Goal: Task Accomplishment & Management: Use online tool/utility

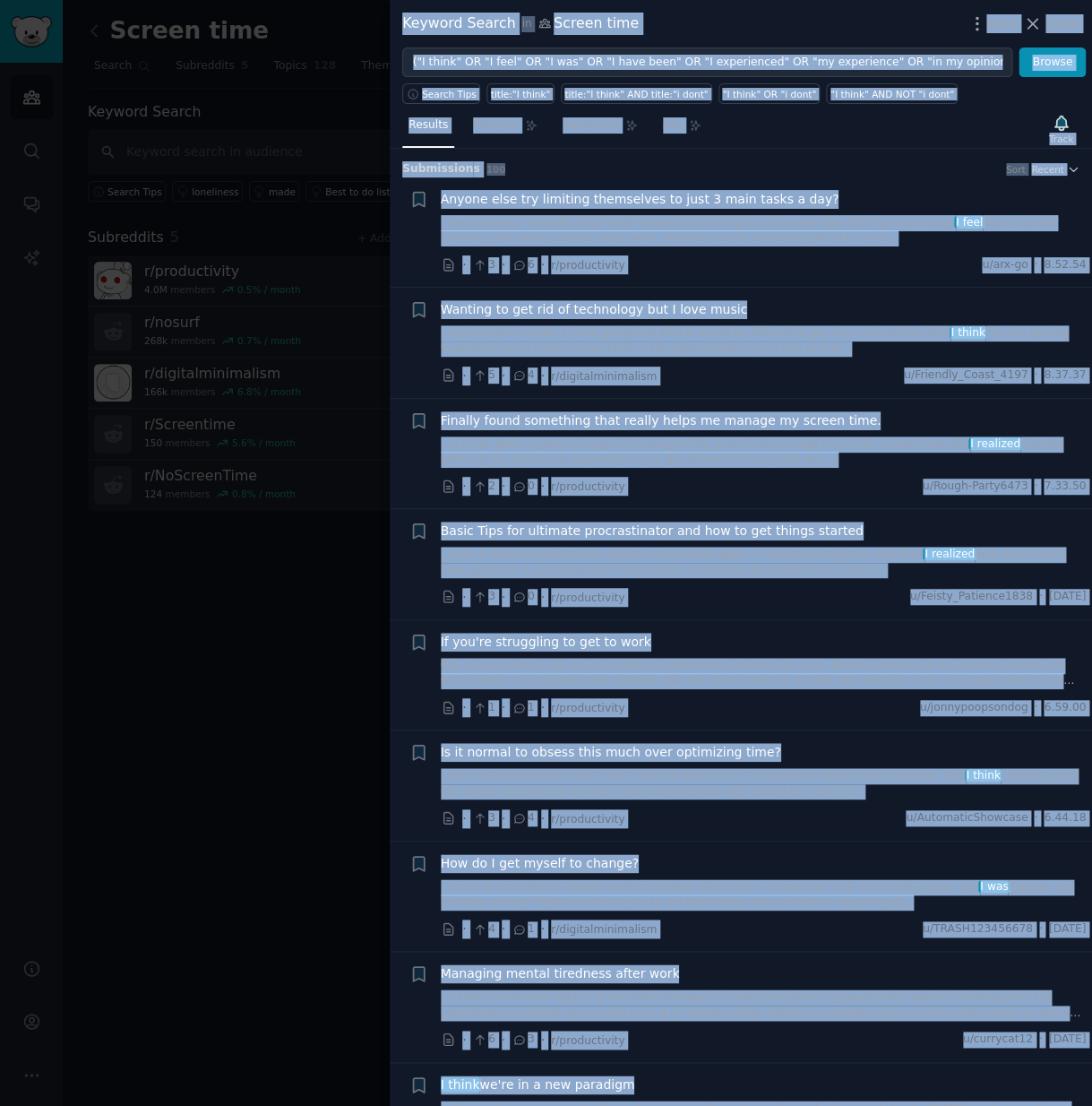
click at [1046, 27] on button "Close" at bounding box center [1051, 23] width 57 height 19
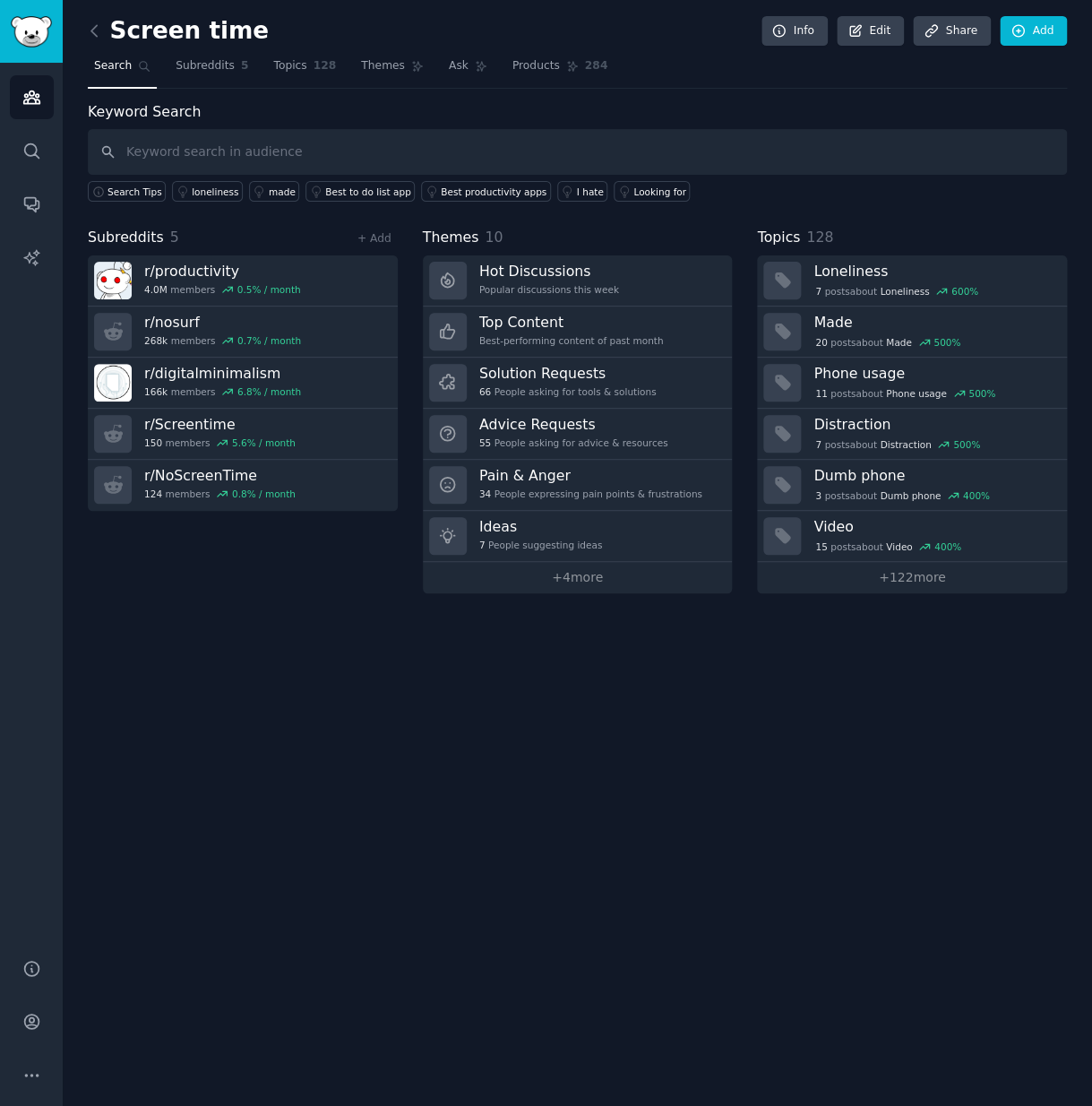
click at [120, 64] on span "Search" at bounding box center [113, 67] width 38 height 16
click at [16, 40] on img "Sidebar" at bounding box center [32, 32] width 41 height 32
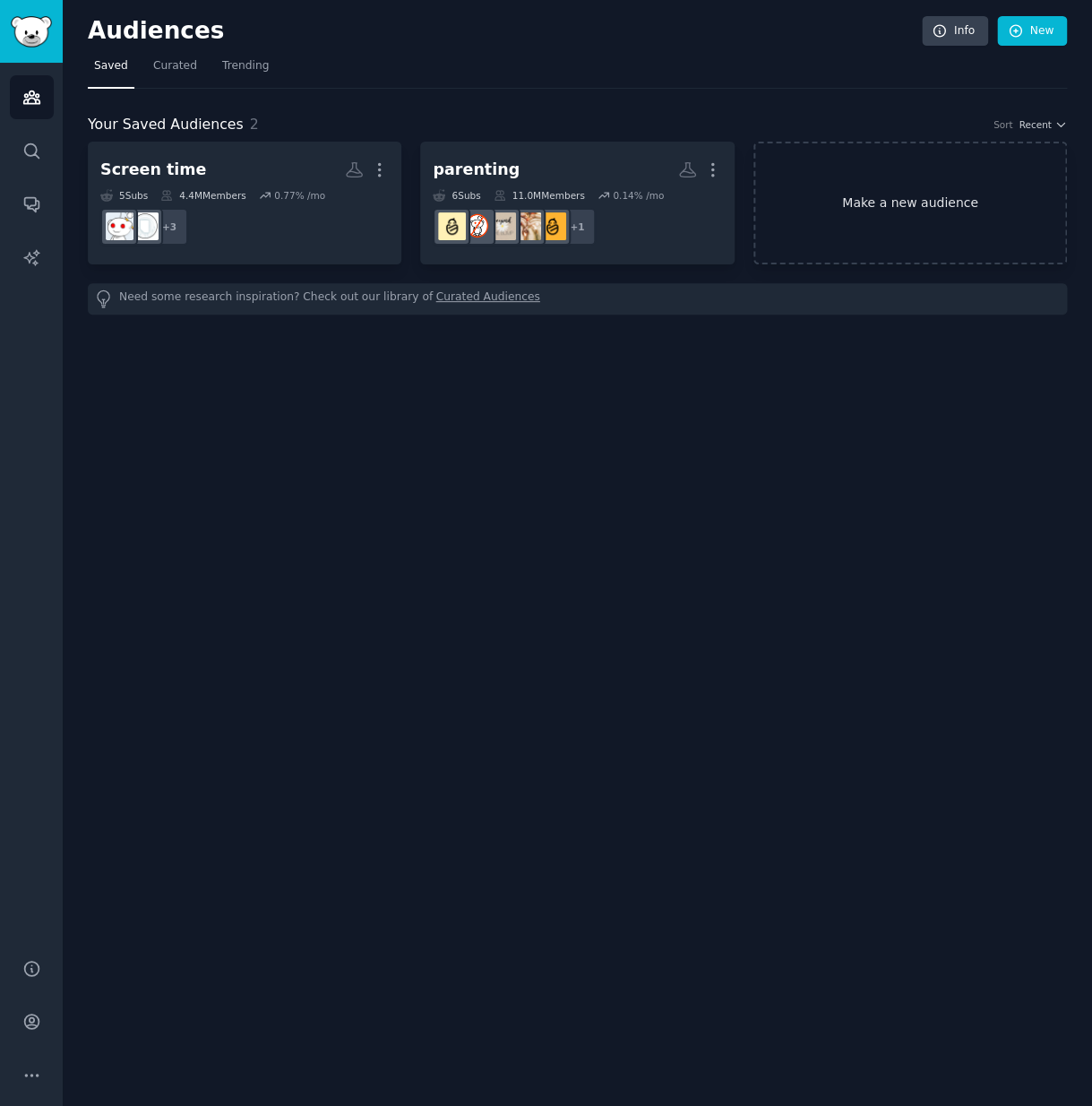
click at [969, 214] on link "Make a new audience" at bounding box center [910, 203] width 313 height 122
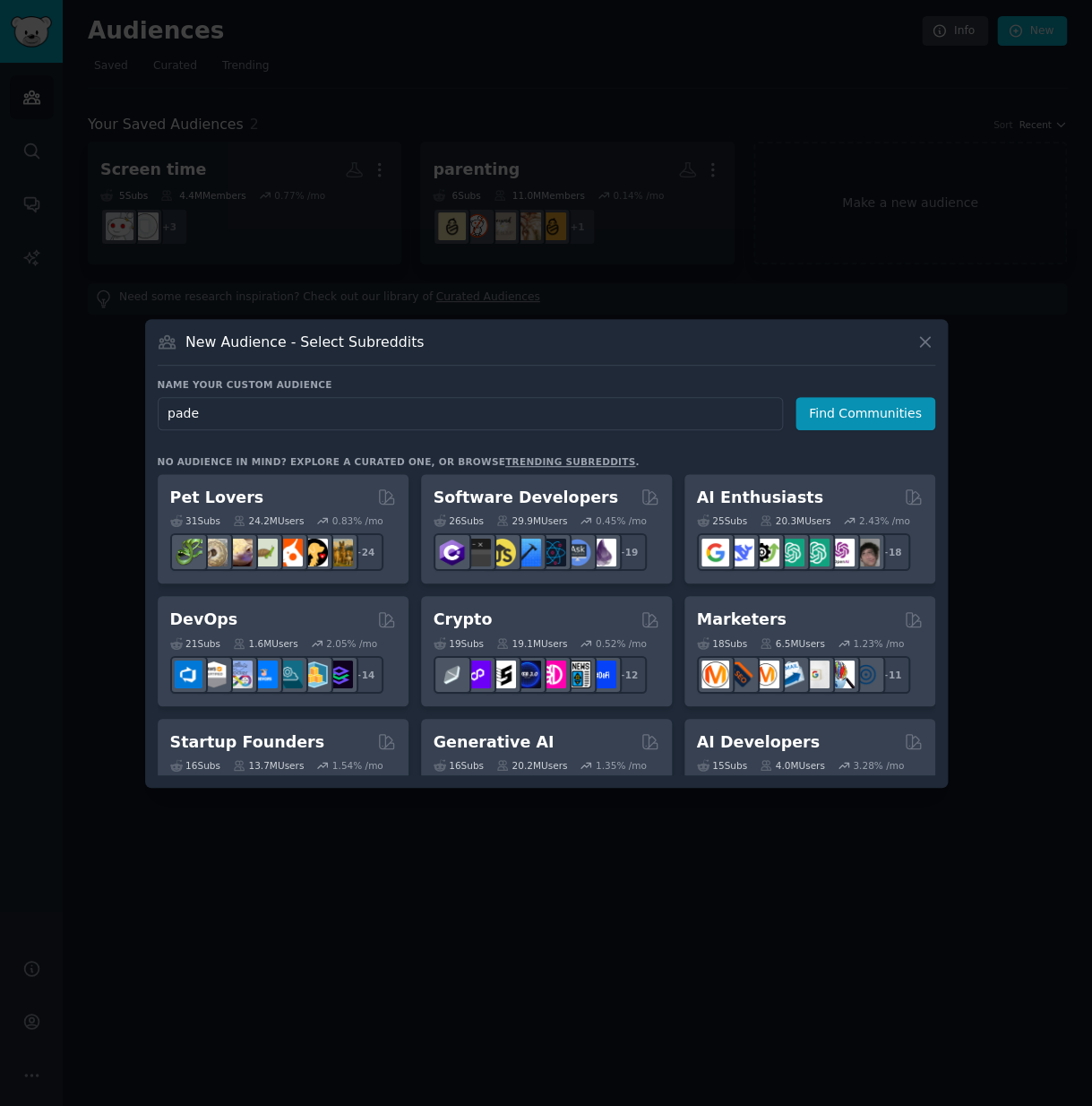
type input "padel"
click button "Find Communities" at bounding box center [865, 413] width 140 height 33
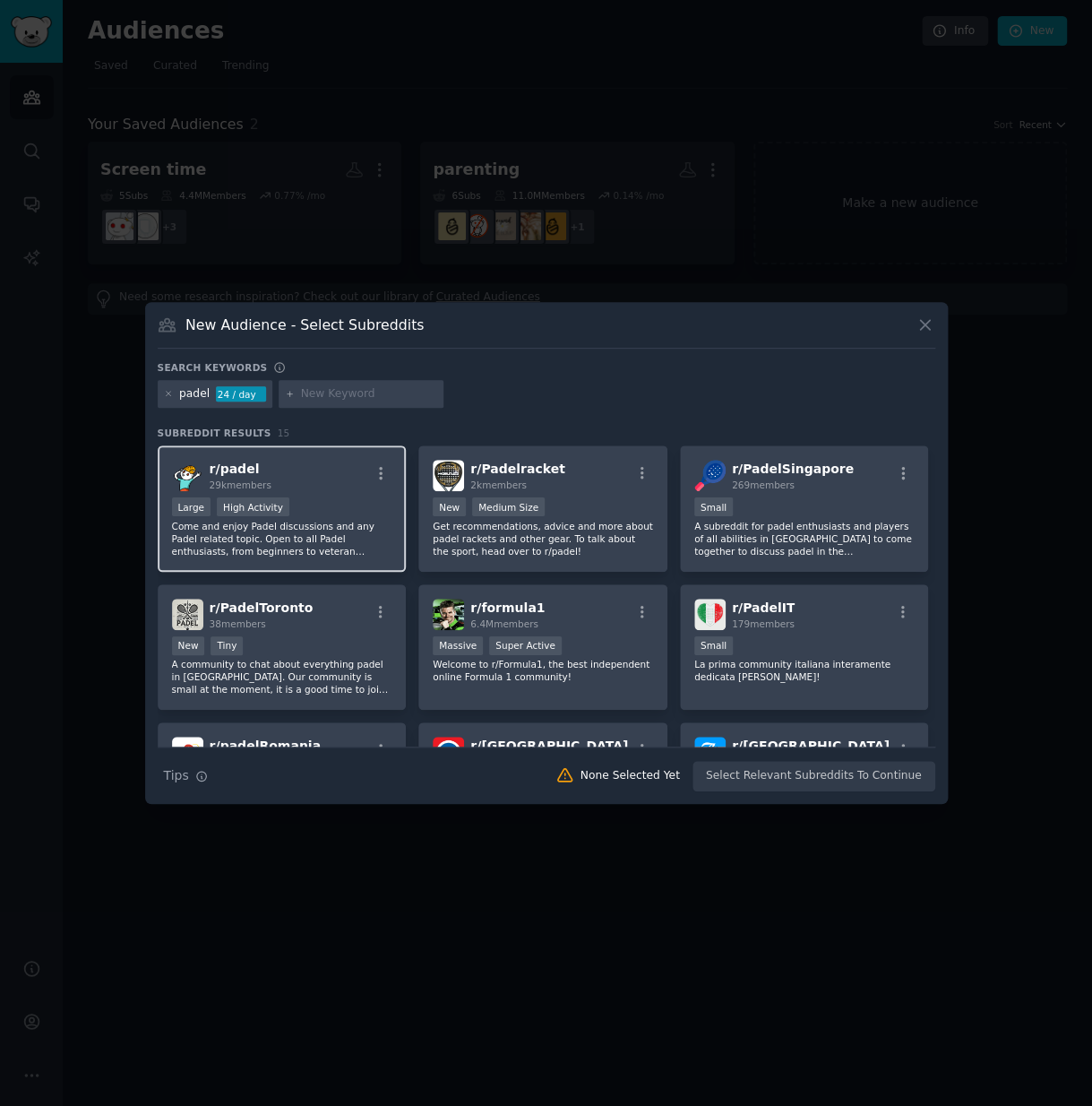
click at [332, 514] on div "Large High Activity" at bounding box center [282, 508] width 221 height 23
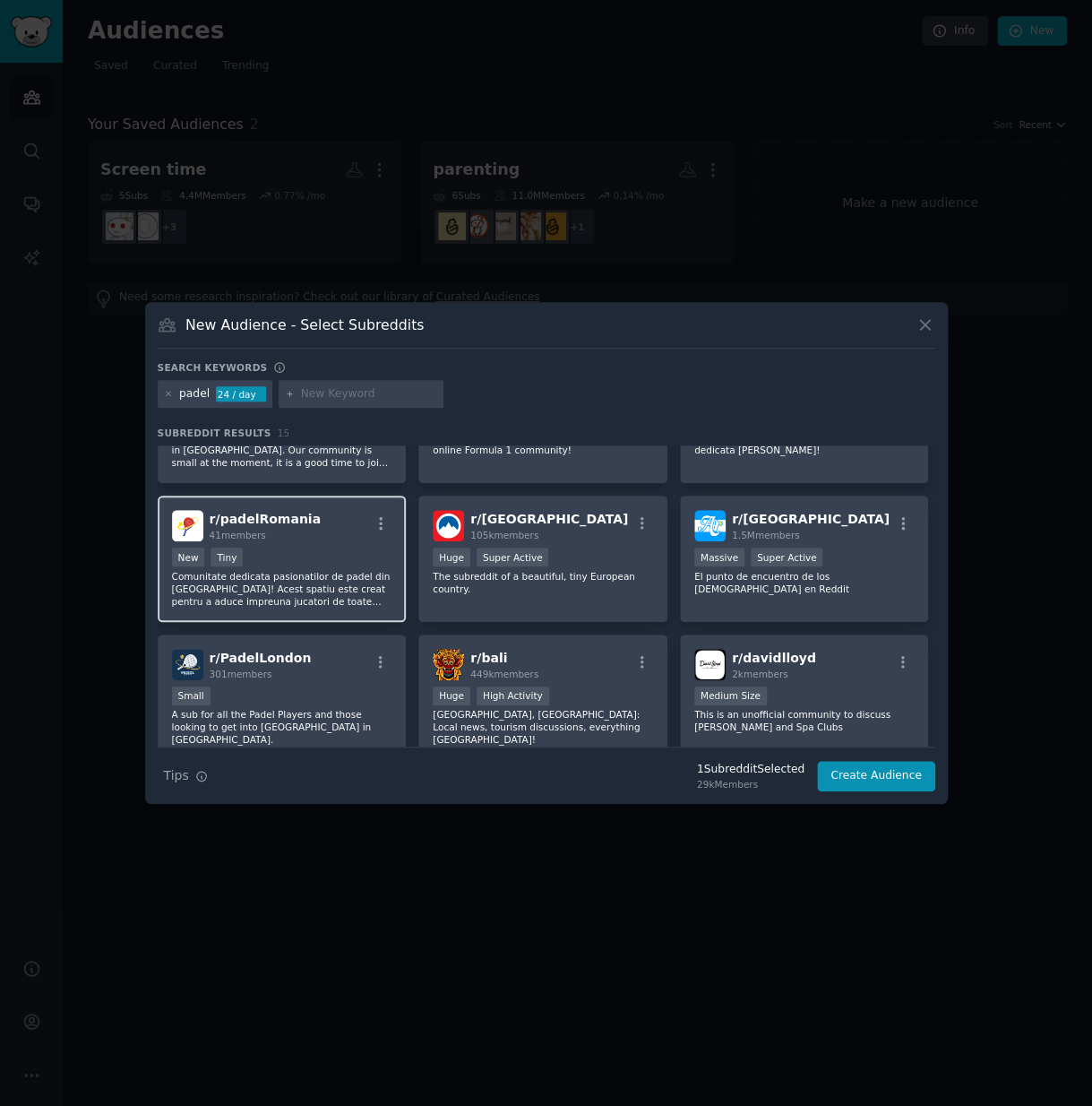
scroll to position [273, 0]
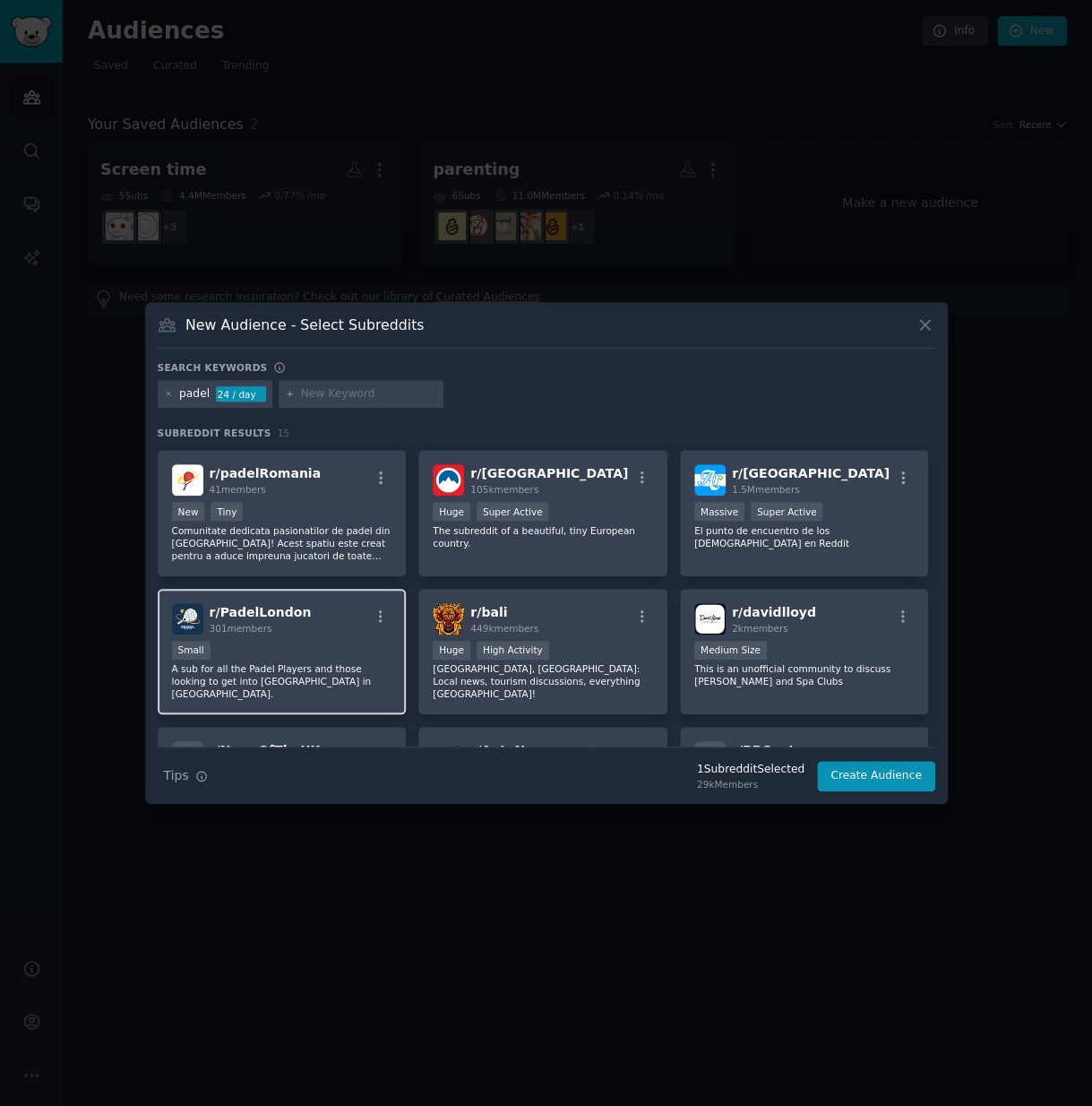
click at [345, 636] on div "r/ PadelLondon 301 members Small A sub for all the Padel Players and those look…" at bounding box center [282, 652] width 249 height 126
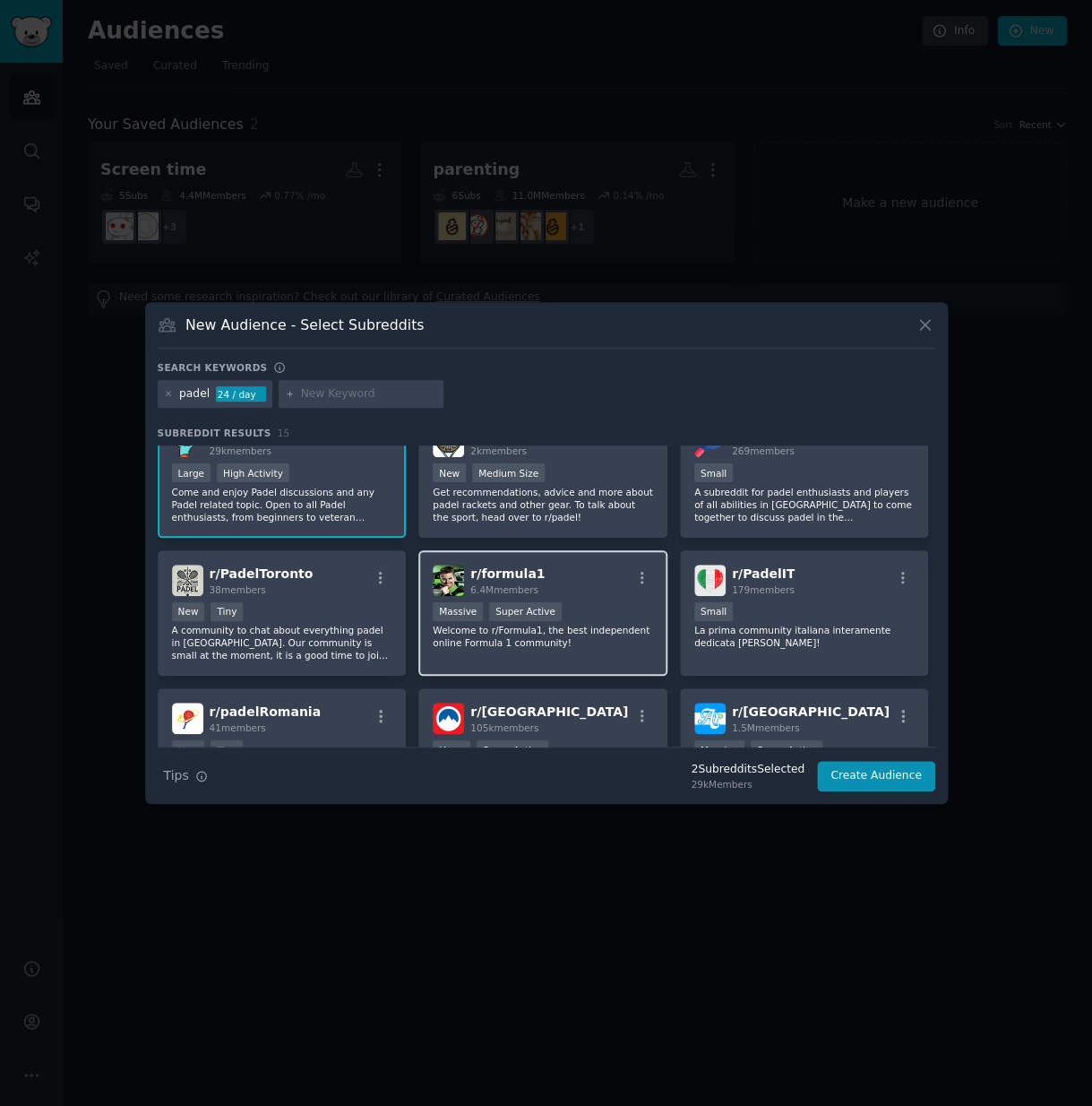
scroll to position [46, 0]
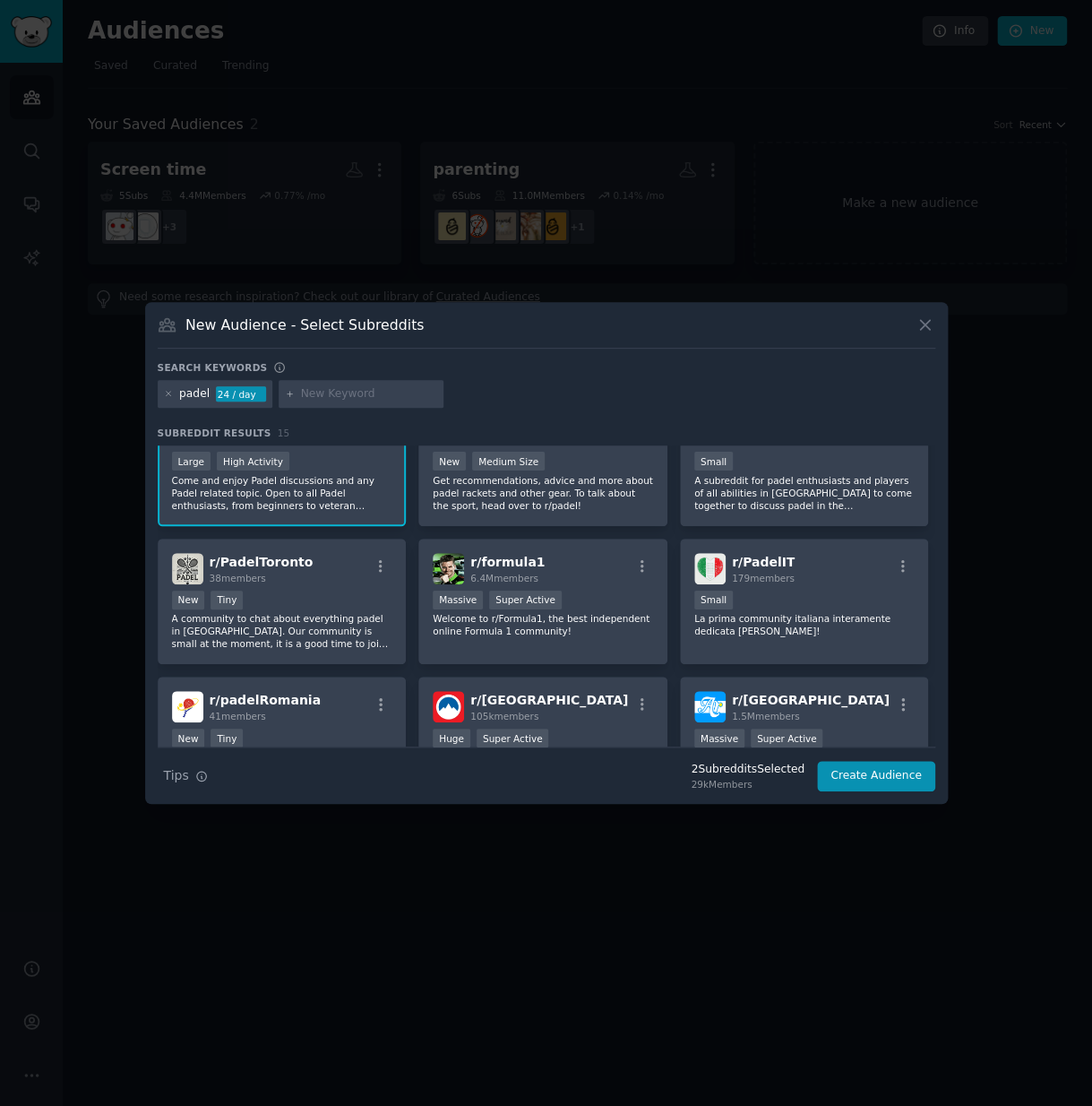
click at [229, 392] on div "24 / day" at bounding box center [241, 394] width 50 height 16
click at [222, 400] on div "24 / day" at bounding box center [241, 394] width 50 height 16
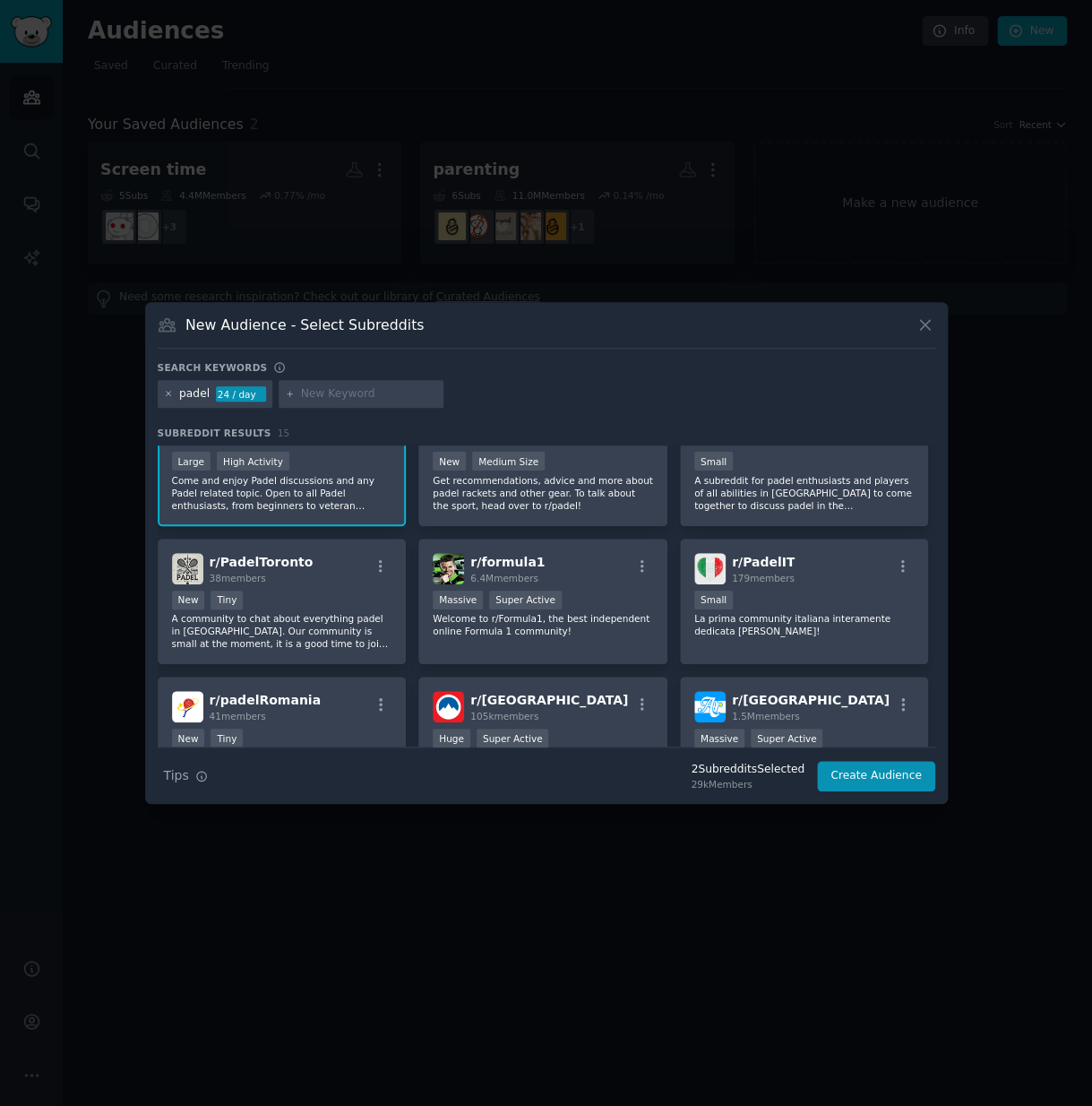
click at [172, 394] on icon at bounding box center [168, 394] width 10 height 10
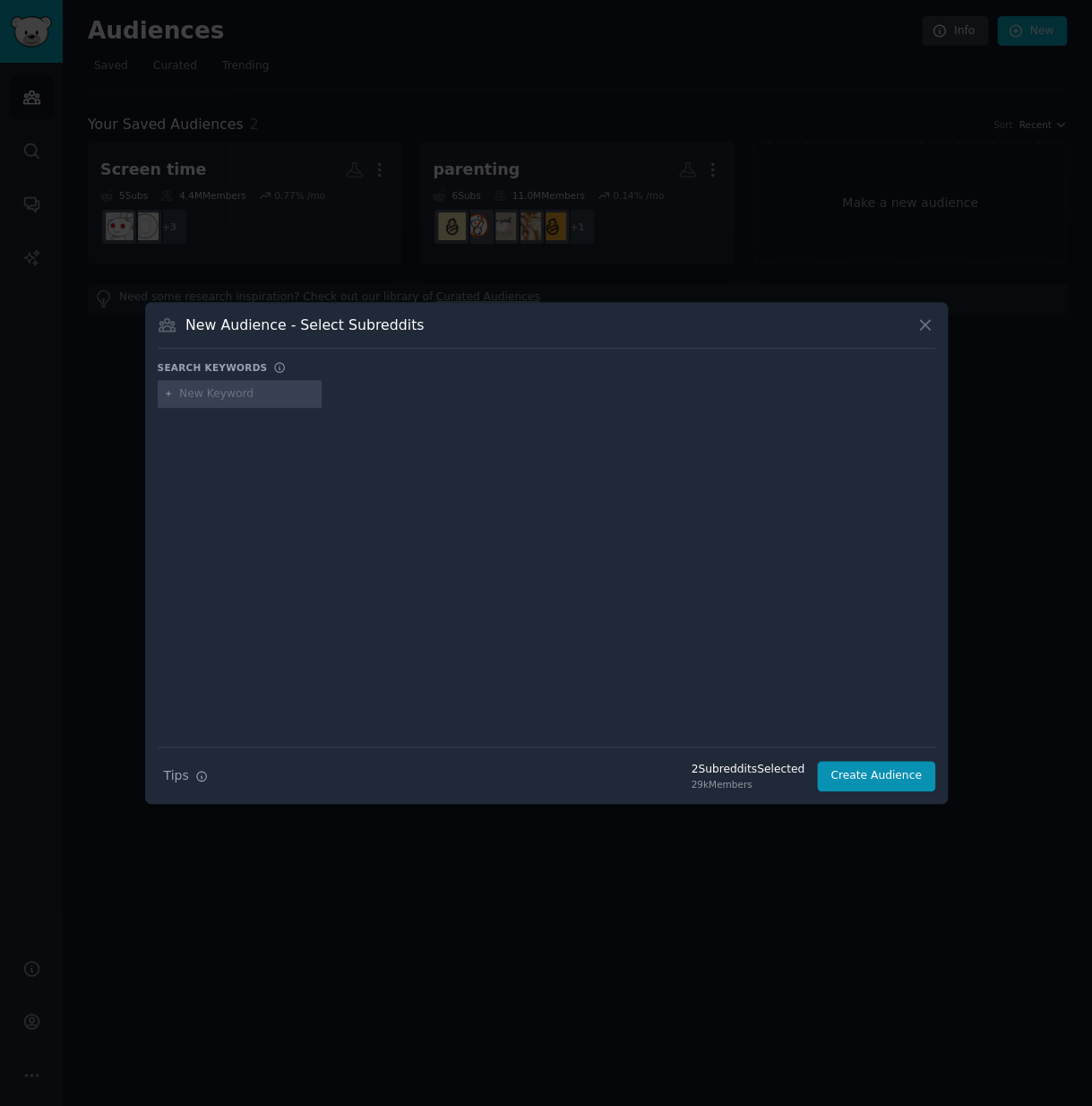
click at [185, 396] on input "text" at bounding box center [247, 394] width 136 height 16
type input "padel"
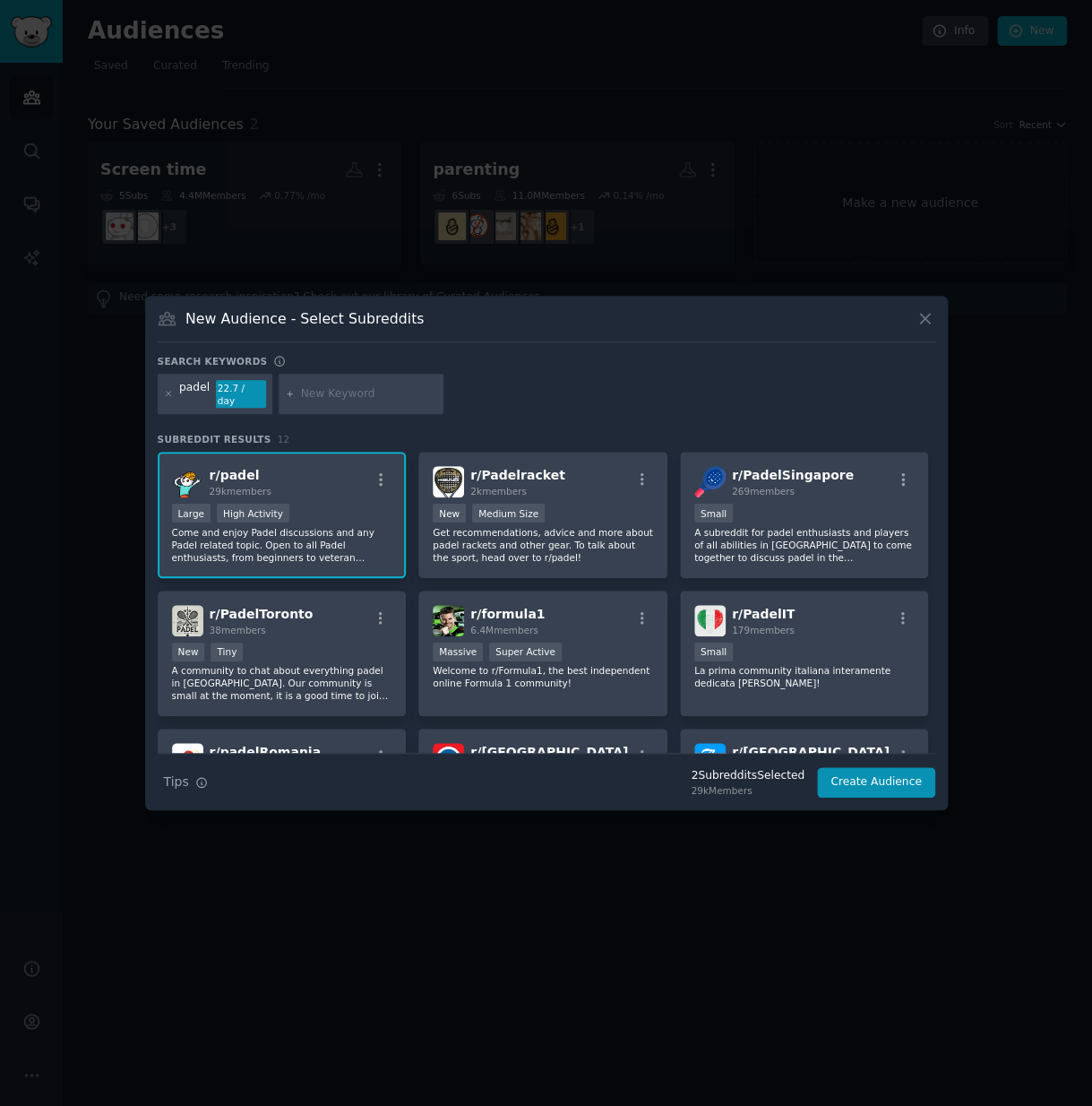
click at [336, 495] on div "r/ padel 29k members Large High Activity Come and enjoy Padel discussions and a…" at bounding box center [282, 515] width 249 height 126
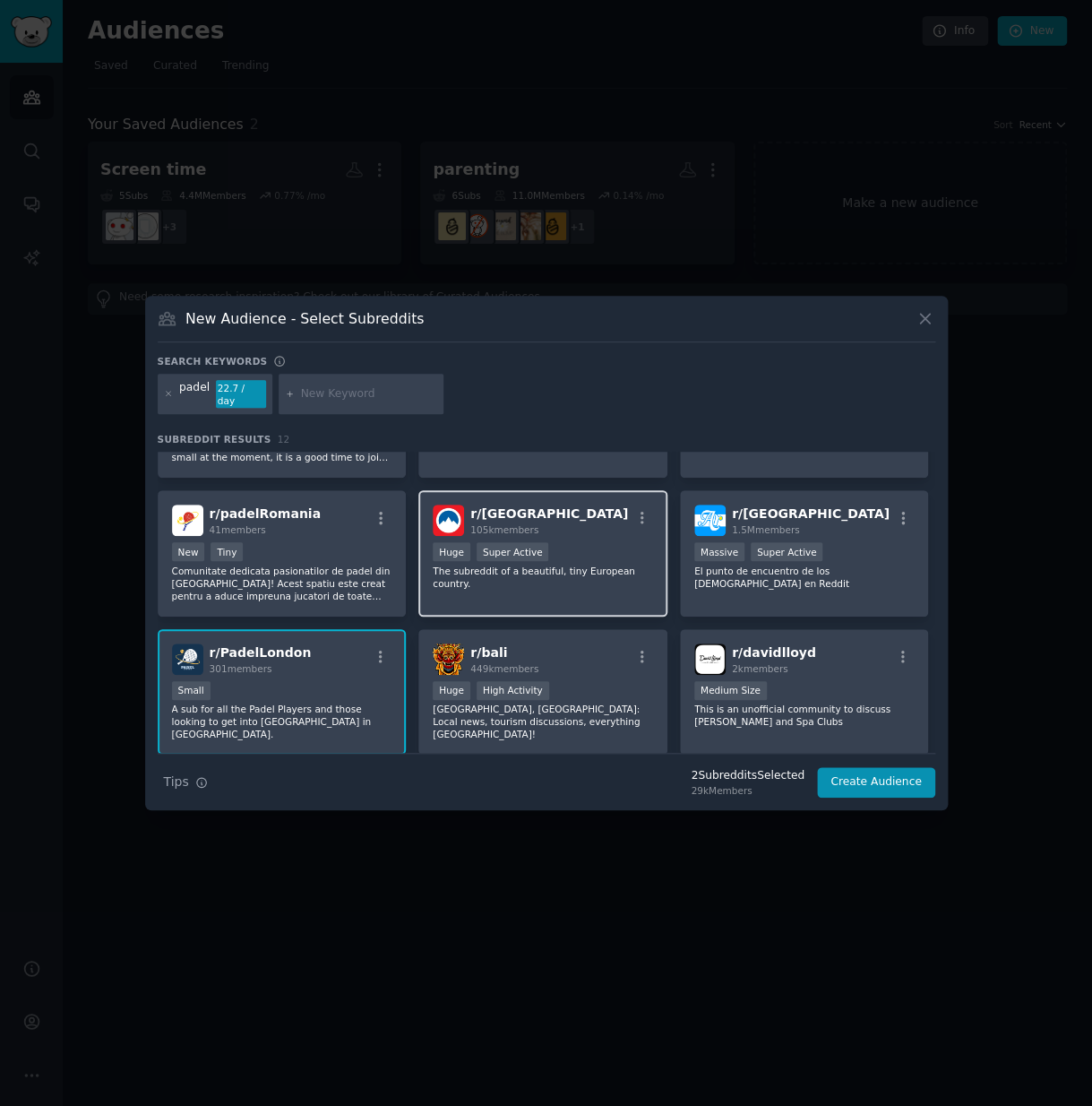
scroll to position [250, 0]
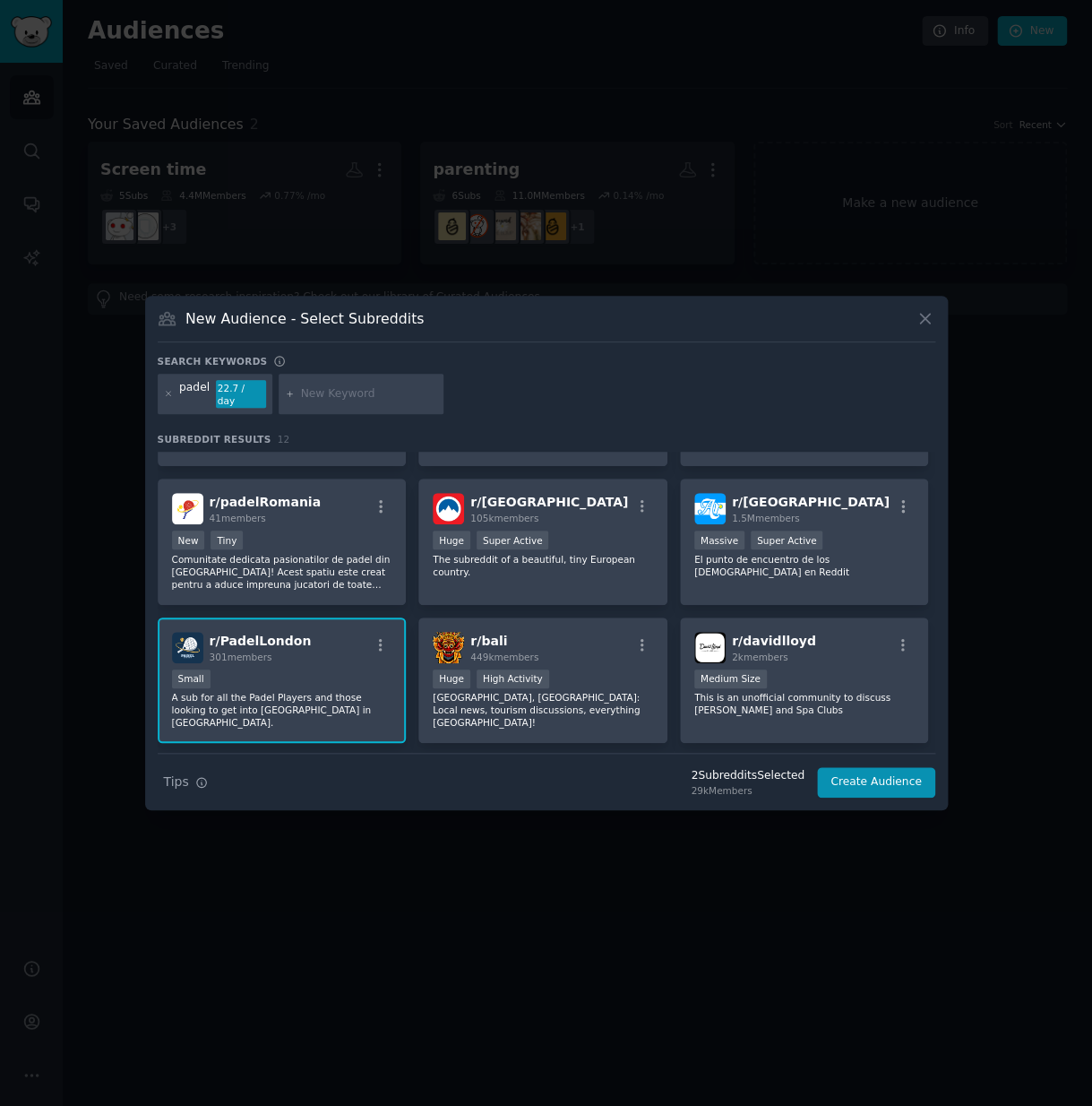
click at [282, 669] on div "Small" at bounding box center [282, 680] width 221 height 23
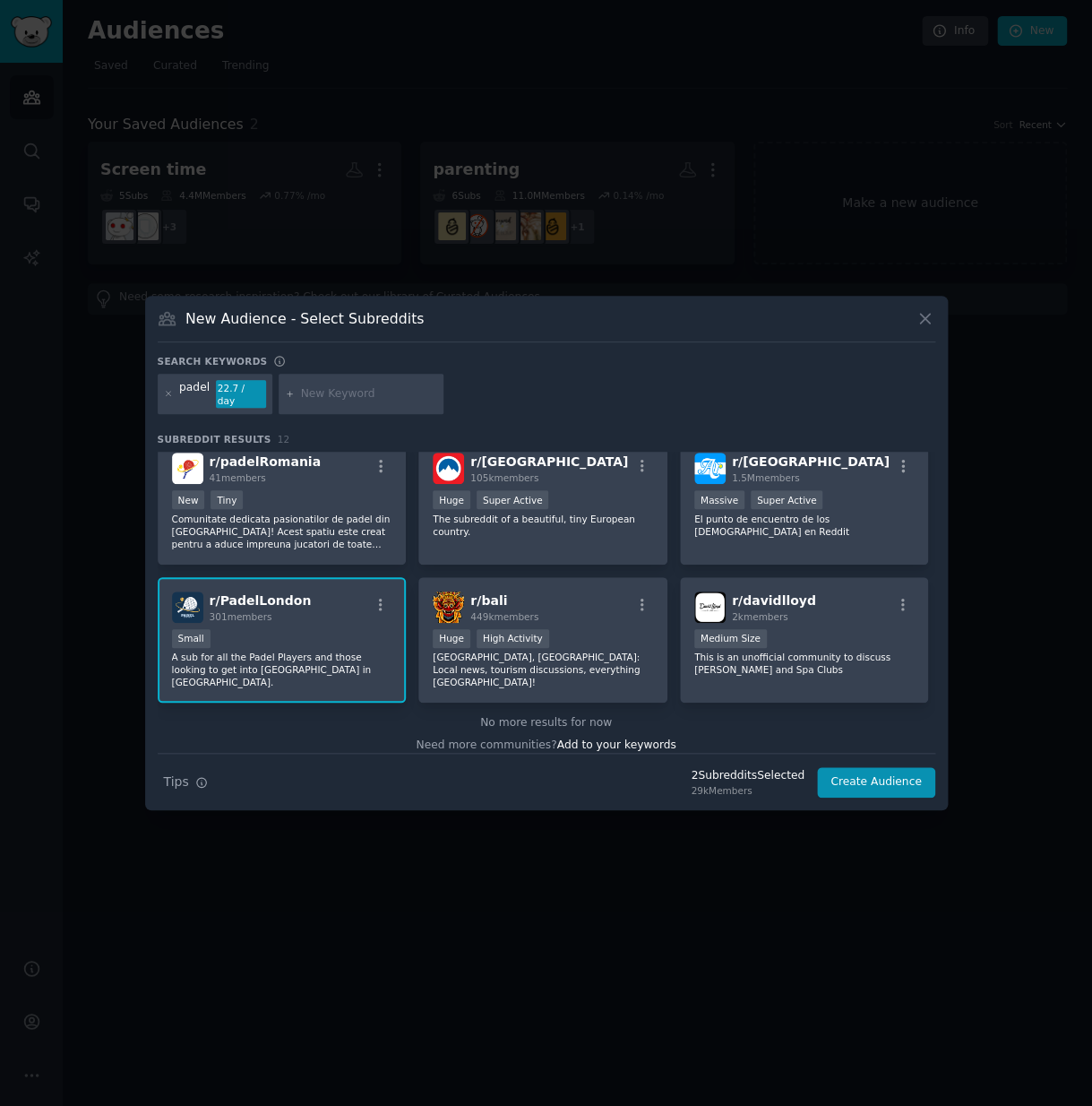
scroll to position [0, 0]
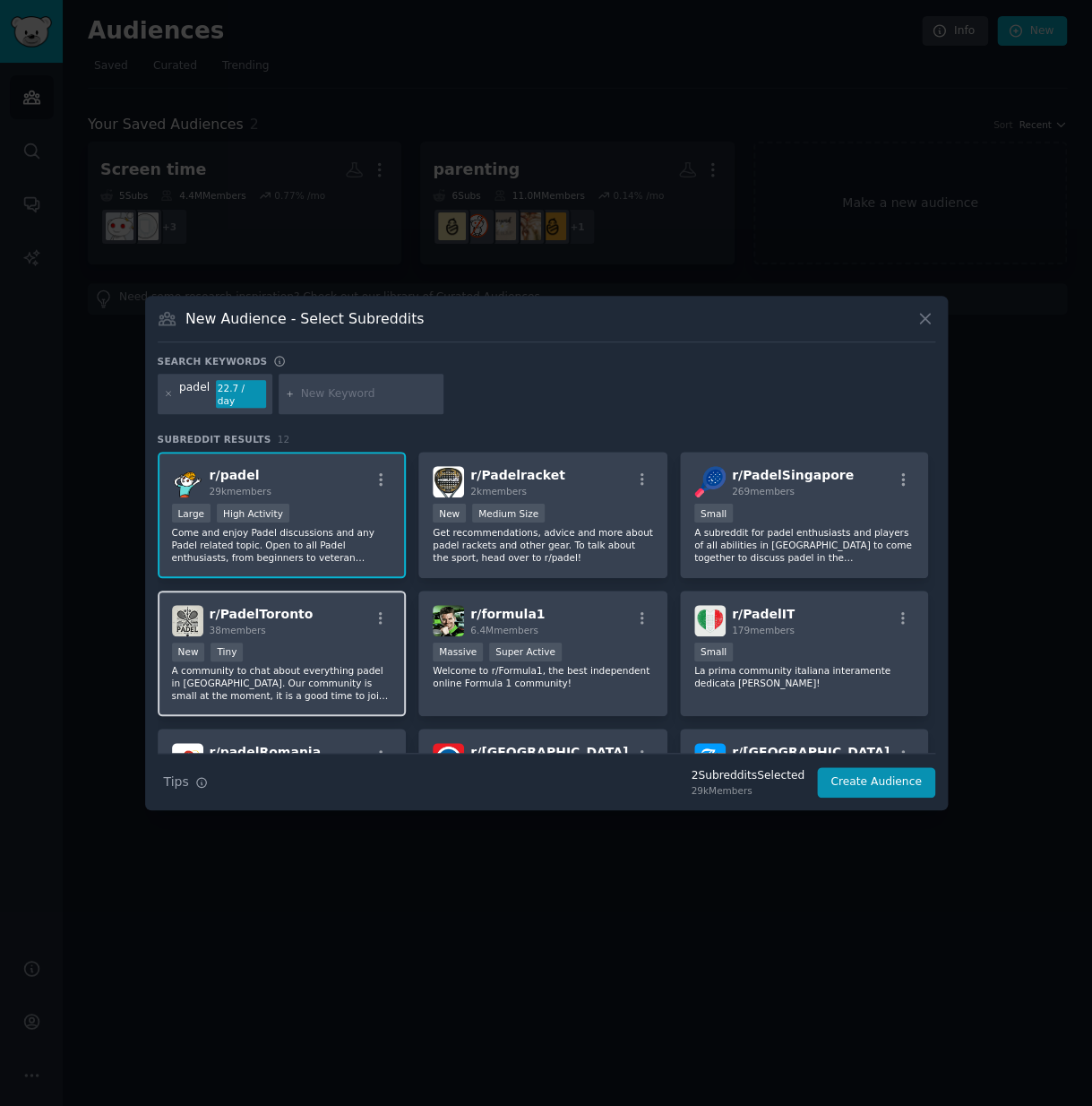
click at [299, 648] on div "New Tiny" at bounding box center [282, 654] width 221 height 23
drag, startPoint x: 876, startPoint y: 788, endPoint x: 863, endPoint y: 789, distance: 13.0
click at [873, 788] on button "Create Audience" at bounding box center [876, 783] width 118 height 31
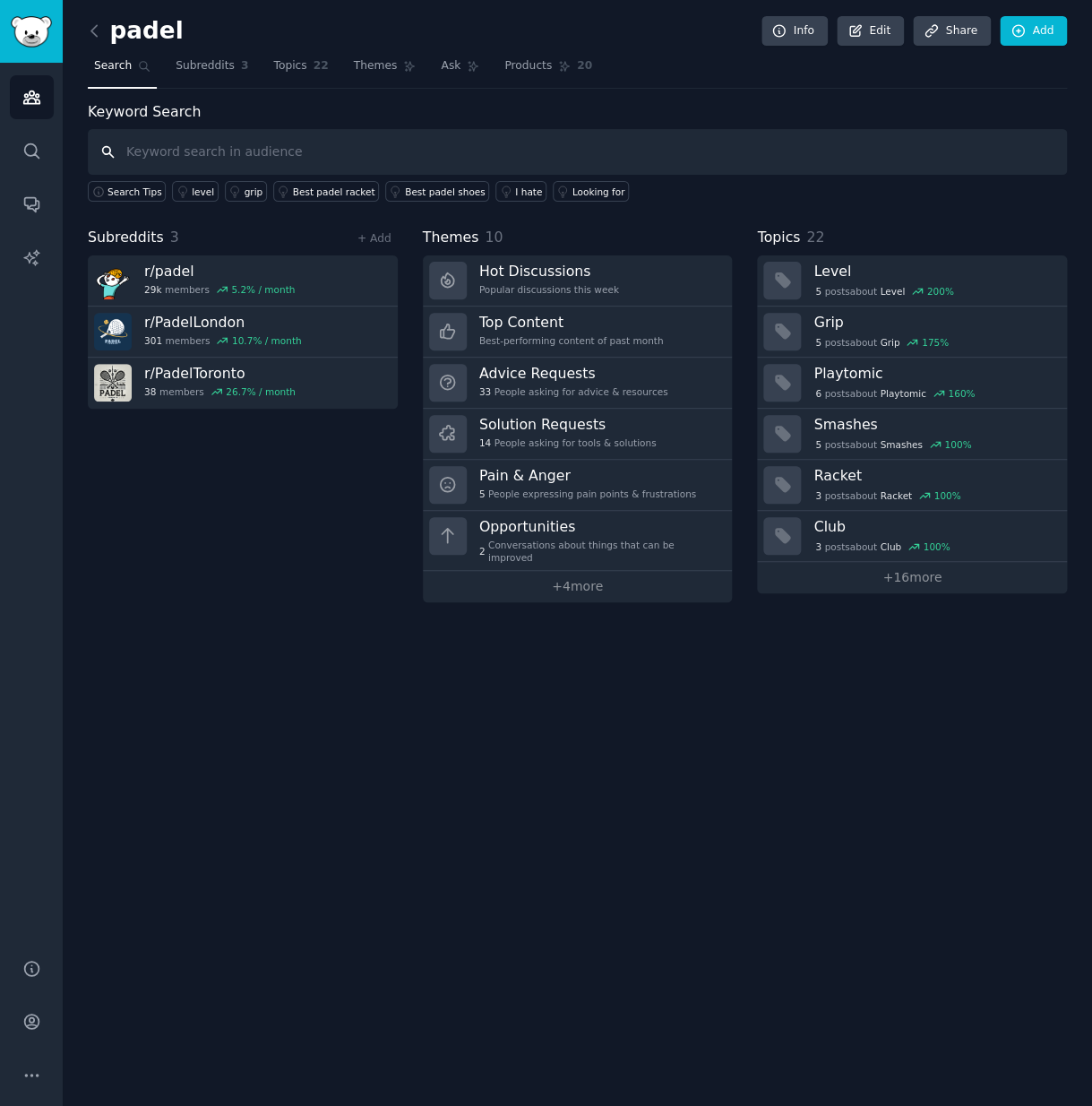
click at [273, 152] on input "text" at bounding box center [578, 151] width 979 height 46
paste input "("I think" OR "I feel" OR "I was" OR "I have been" OR "I experienced" OR "my ex…"
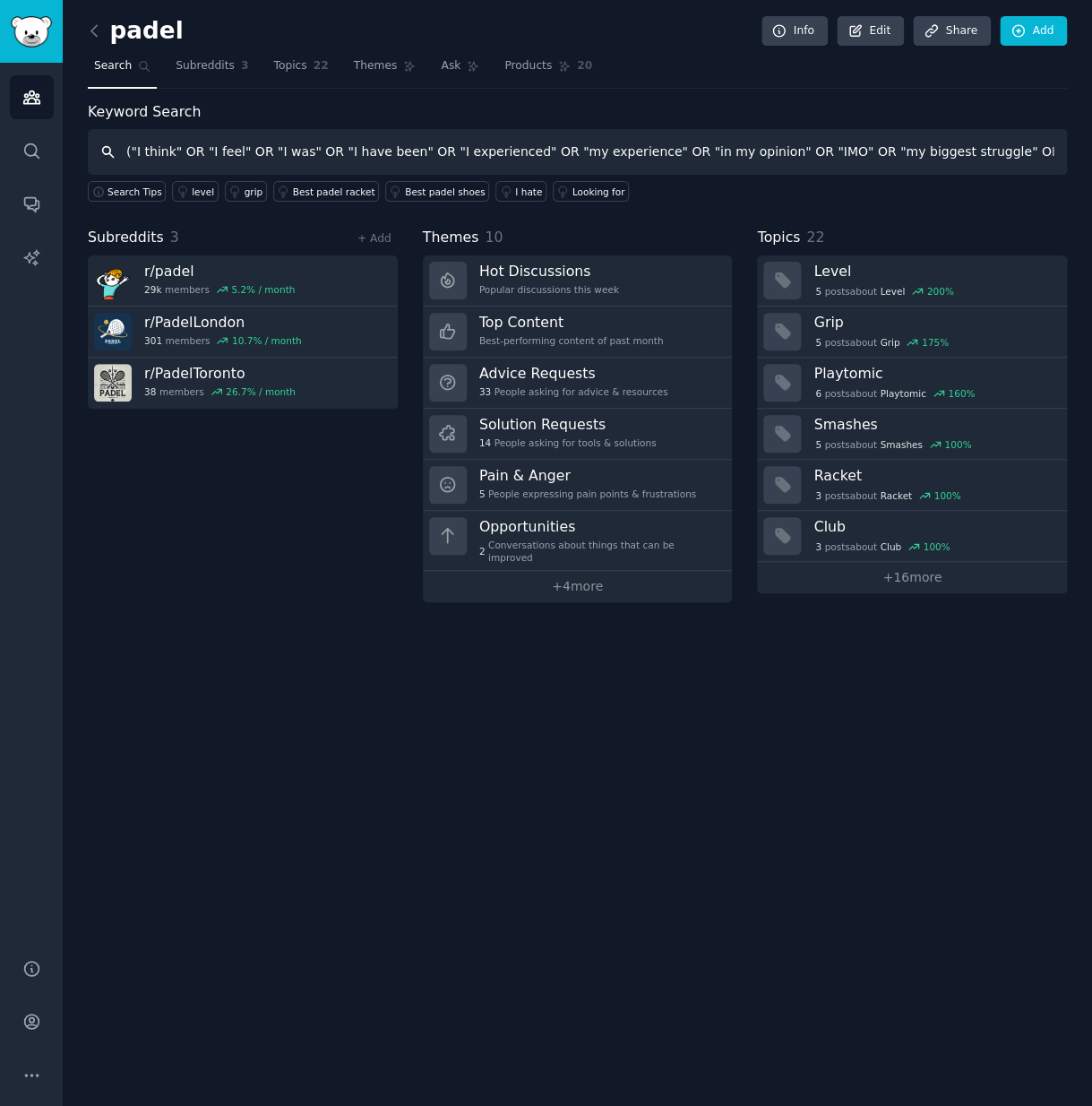
scroll to position [0, 1706]
type input "("I think" OR "I feel" OR "I was" OR "I have been" OR "I experienced" OR "my ex…"
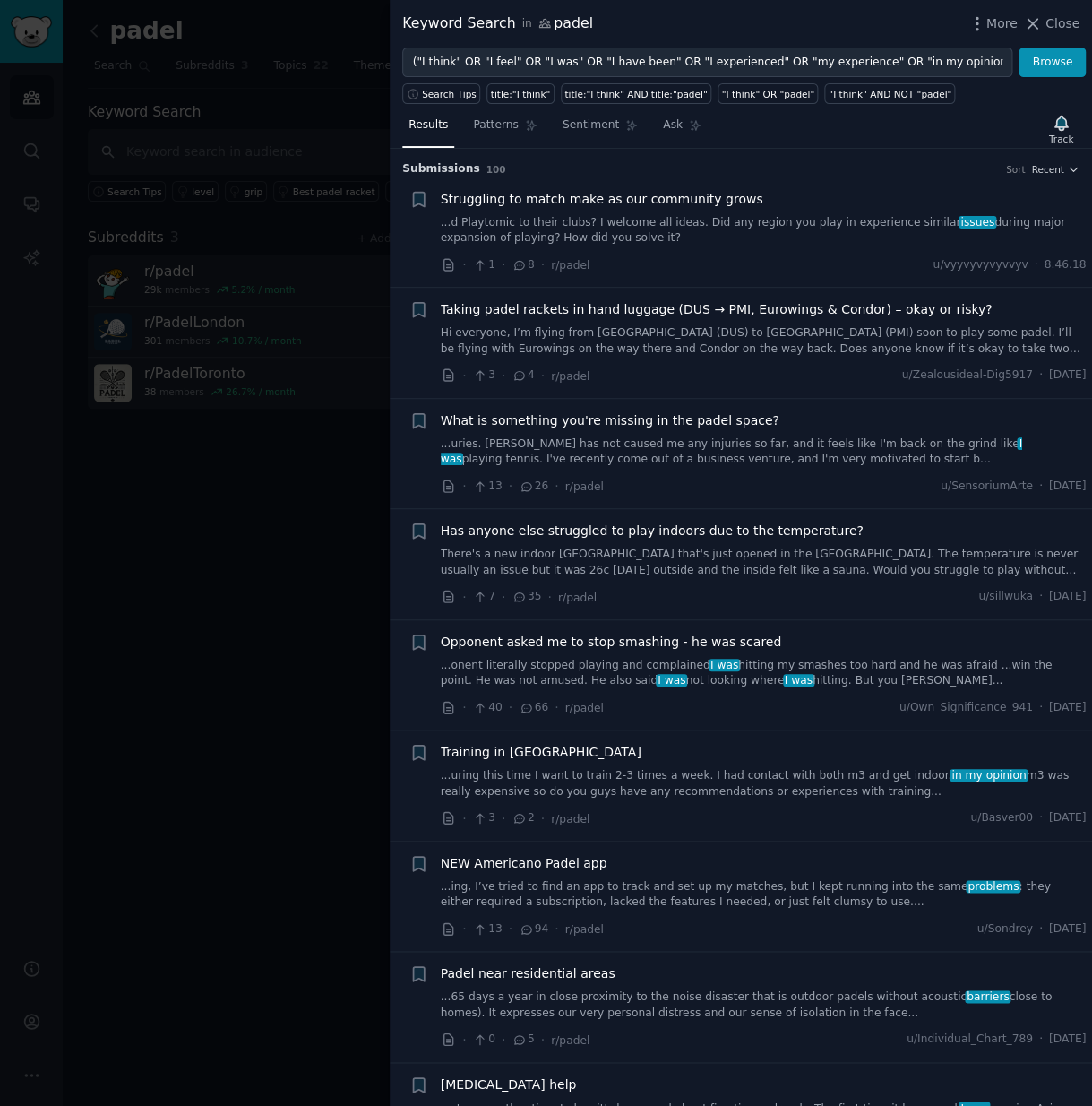
click at [856, 268] on div "· 1 · 8 · r/padel u/vyyvyvyvyvvyv · 8.46.18" at bounding box center [764, 265] width 646 height 19
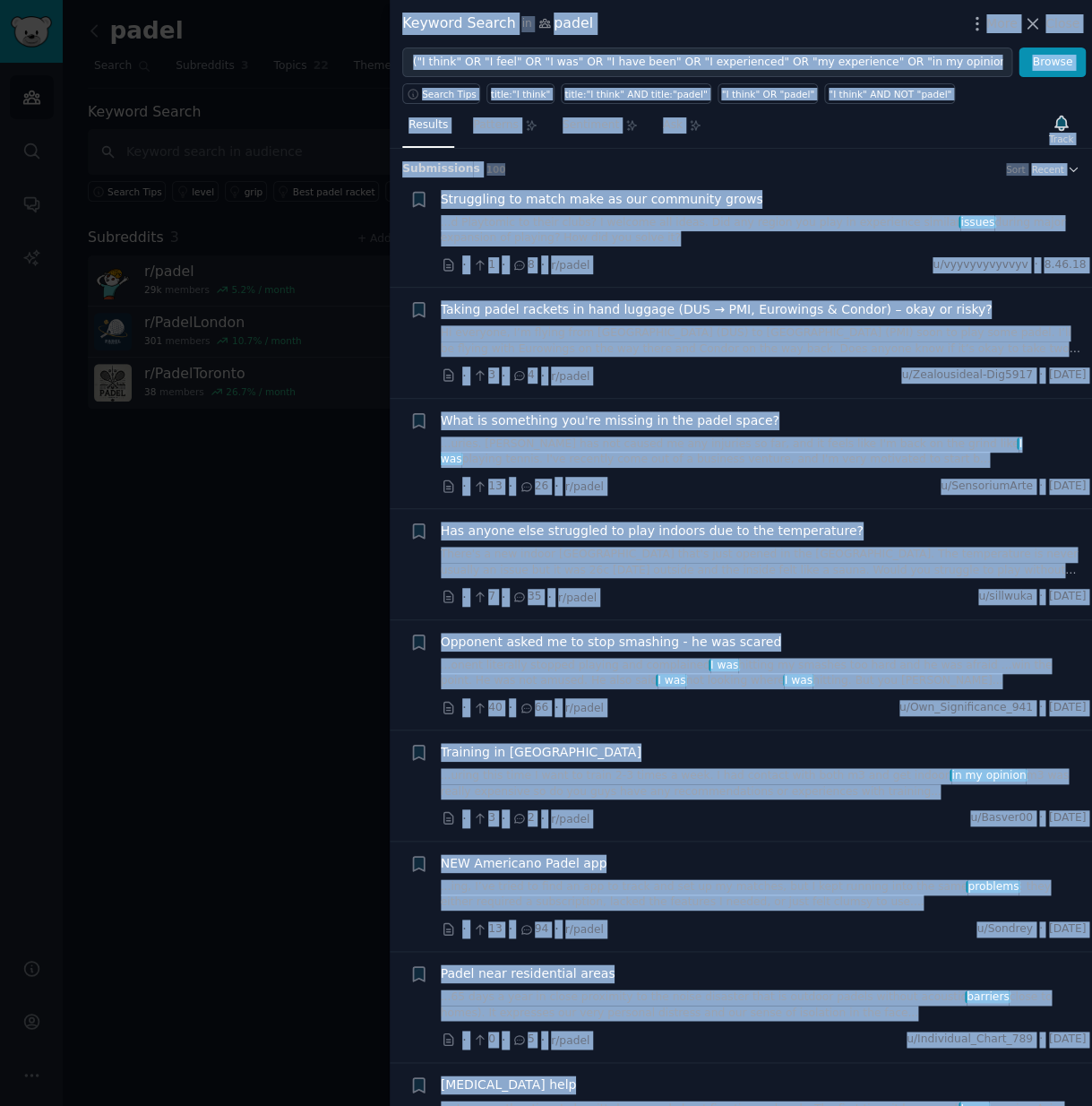
copy div "Loremip Dolors am conse Adip Elits Doeius Tempor Inci utlab:"E dolor" magna:"A …"
